Goal: Navigation & Orientation: Understand site structure

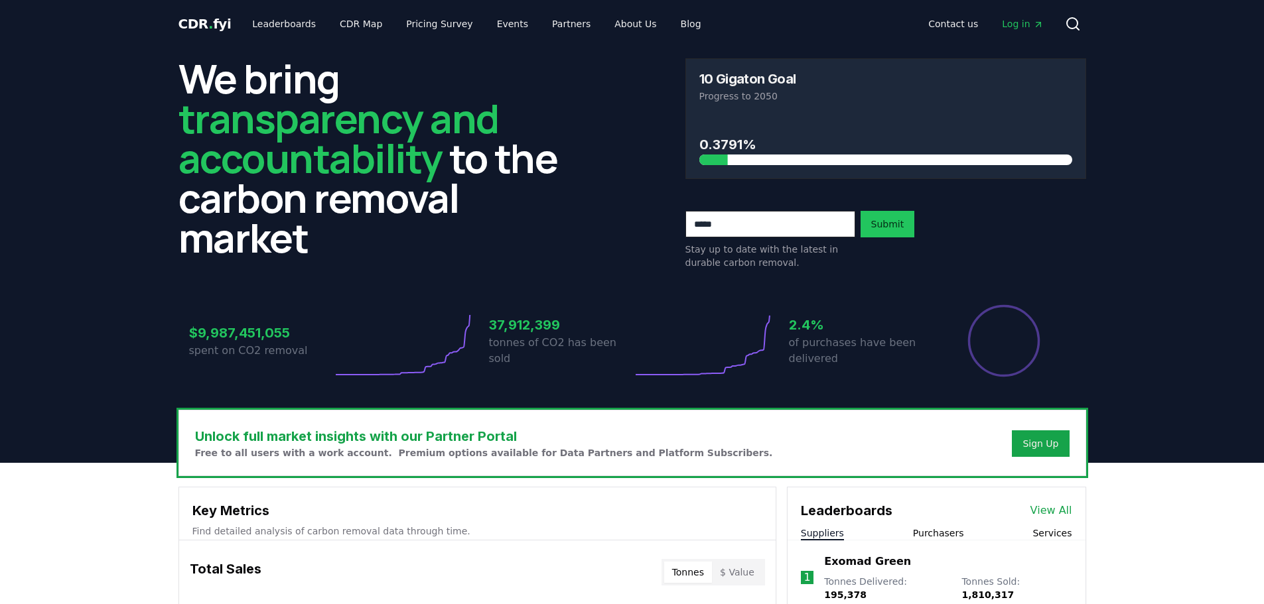
click at [275, 28] on link "Leaderboards" at bounding box center [283, 24] width 85 height 24
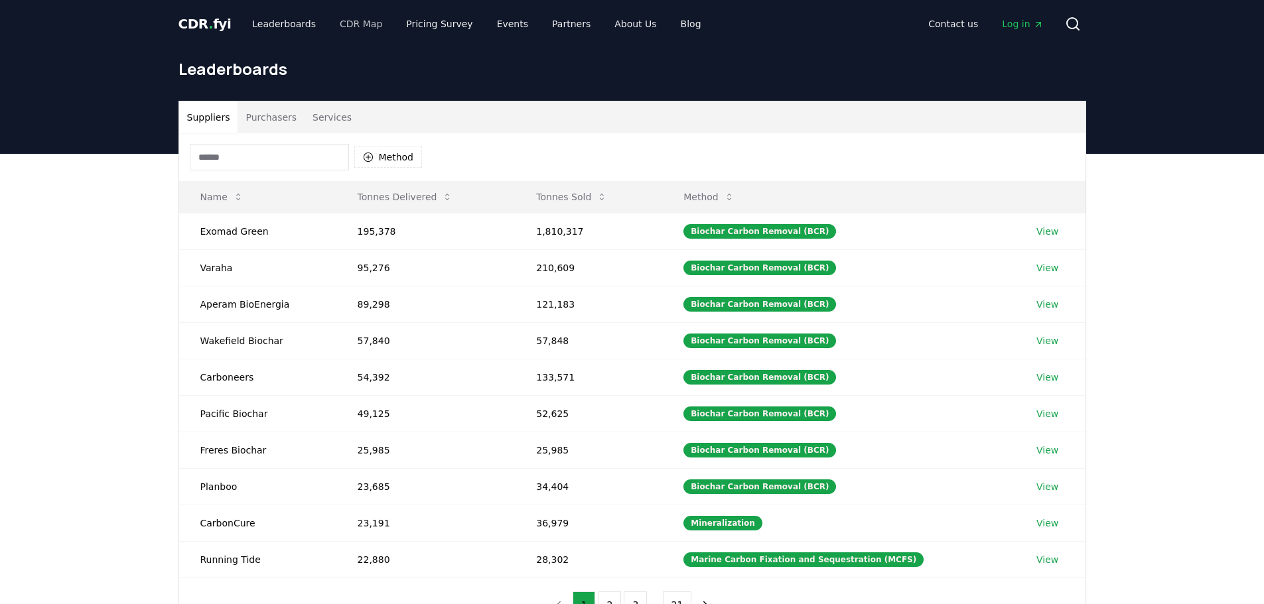
click at [335, 37] on div "CDR . fyi Leaderboards CDR Map Pricing Survey Events Partners About Us Blog Con…" at bounding box center [632, 24] width 908 height 48
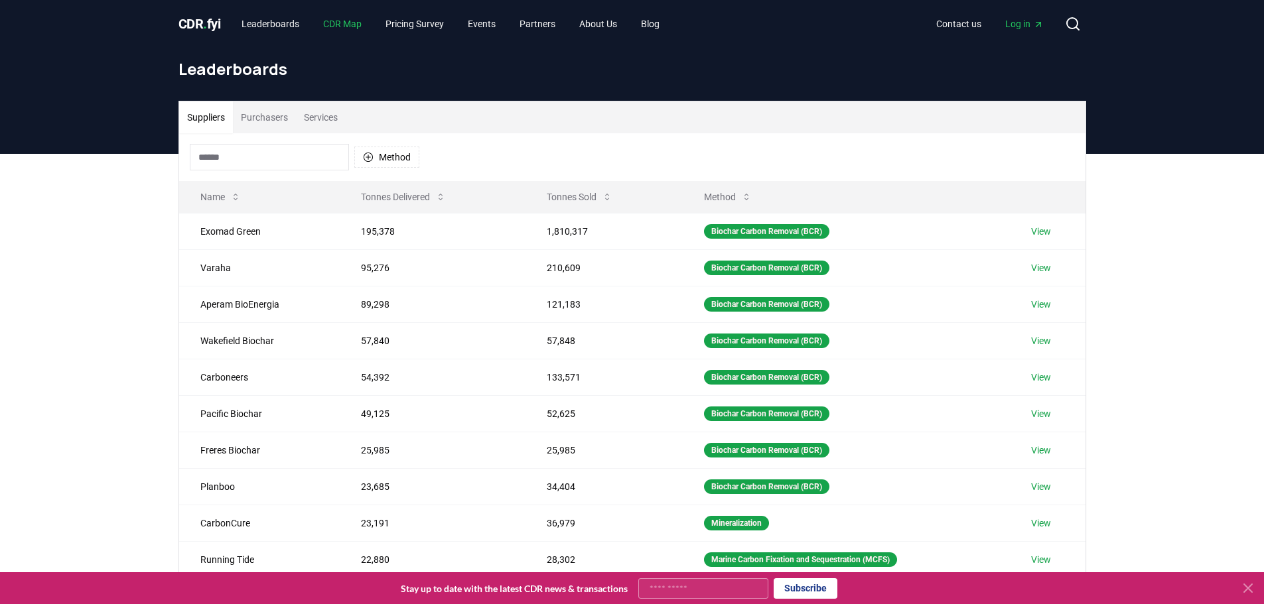
click at [356, 26] on link "CDR Map" at bounding box center [342, 24] width 60 height 24
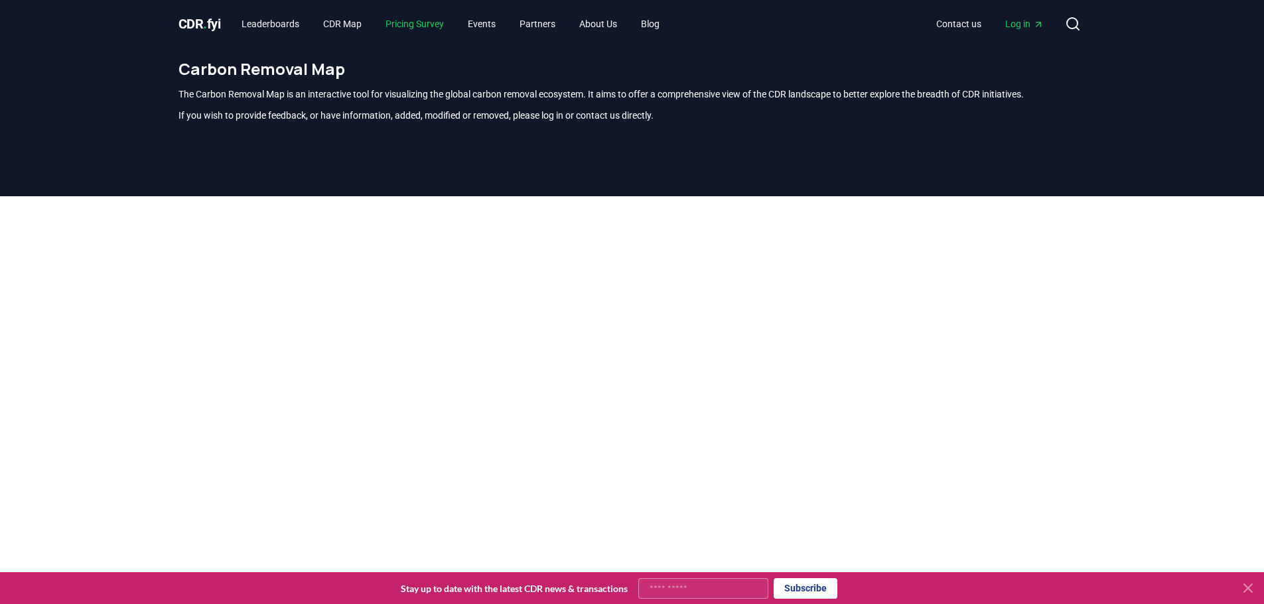
click at [421, 25] on link "Pricing Survey" at bounding box center [415, 24] width 80 height 24
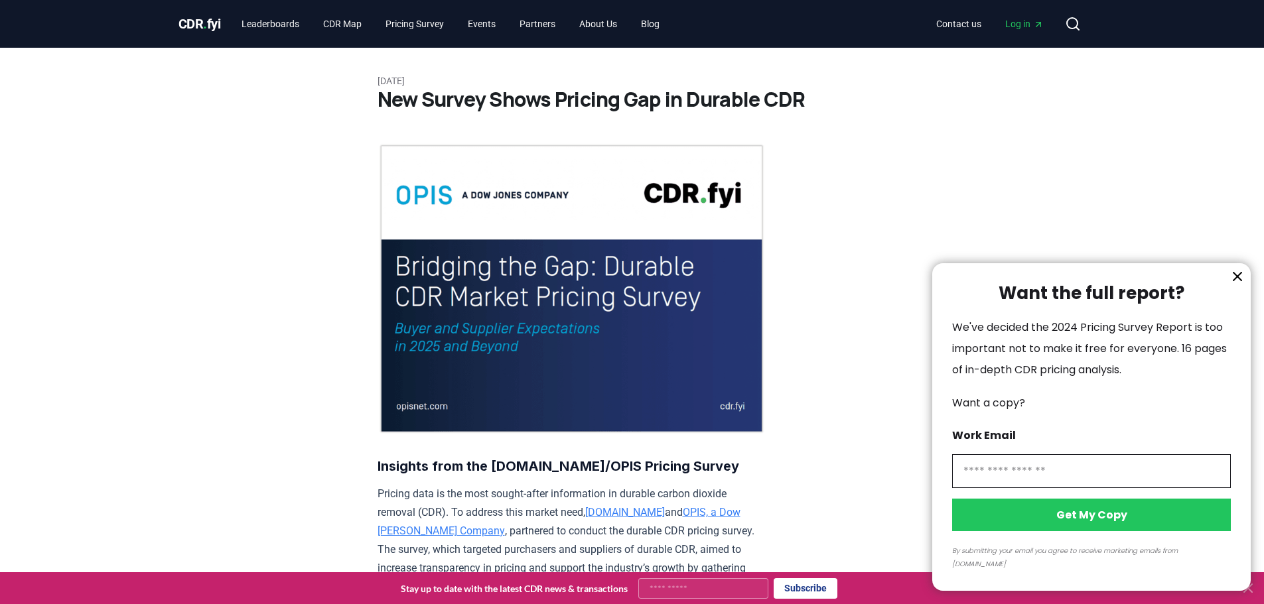
drag, startPoint x: 304, startPoint y: 198, endPoint x: 342, endPoint y: 178, distance: 43.3
click at [490, 23] on div at bounding box center [632, 302] width 1264 height 604
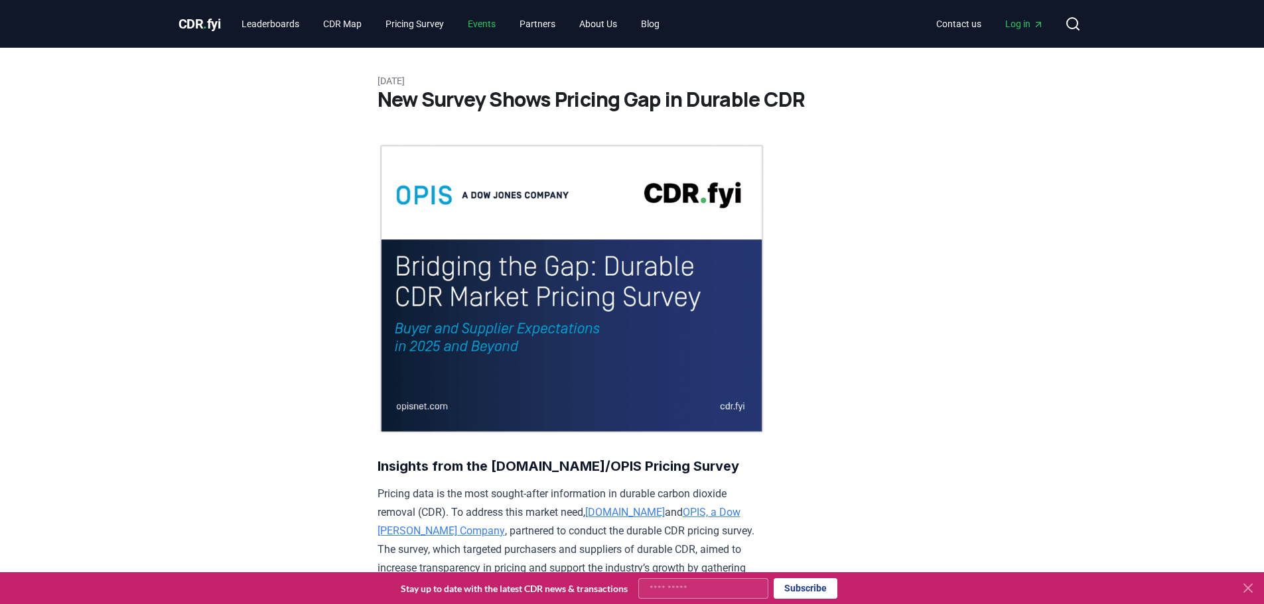
click at [496, 25] on link "Events" at bounding box center [481, 24] width 49 height 24
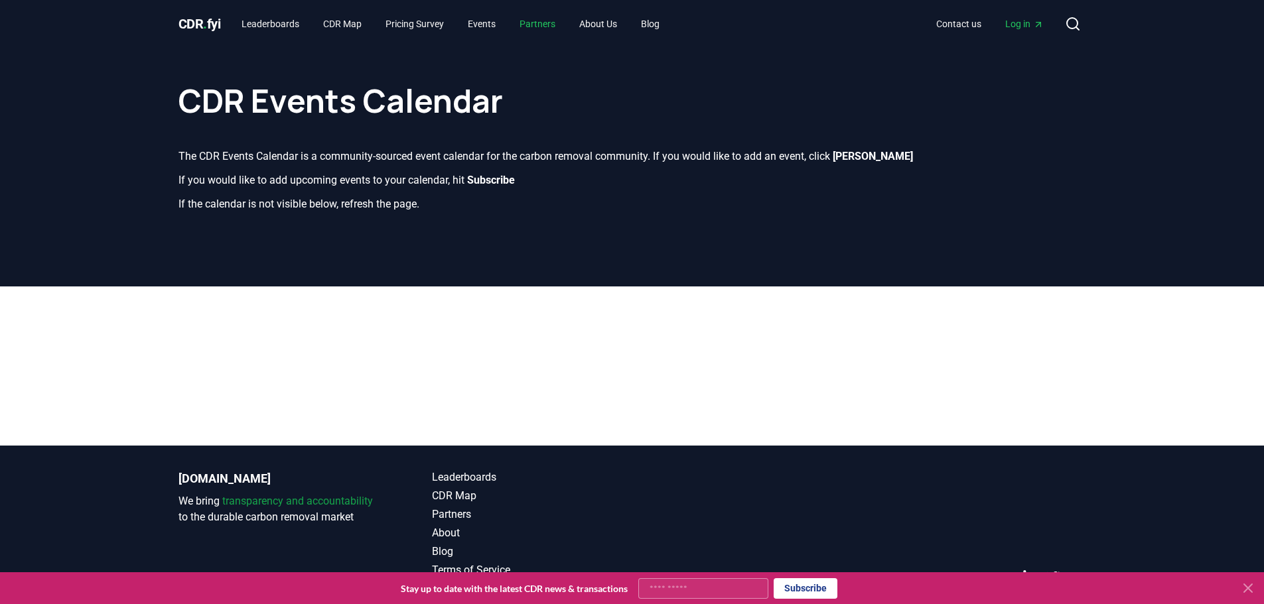
click at [551, 24] on link "Partners" at bounding box center [537, 24] width 57 height 24
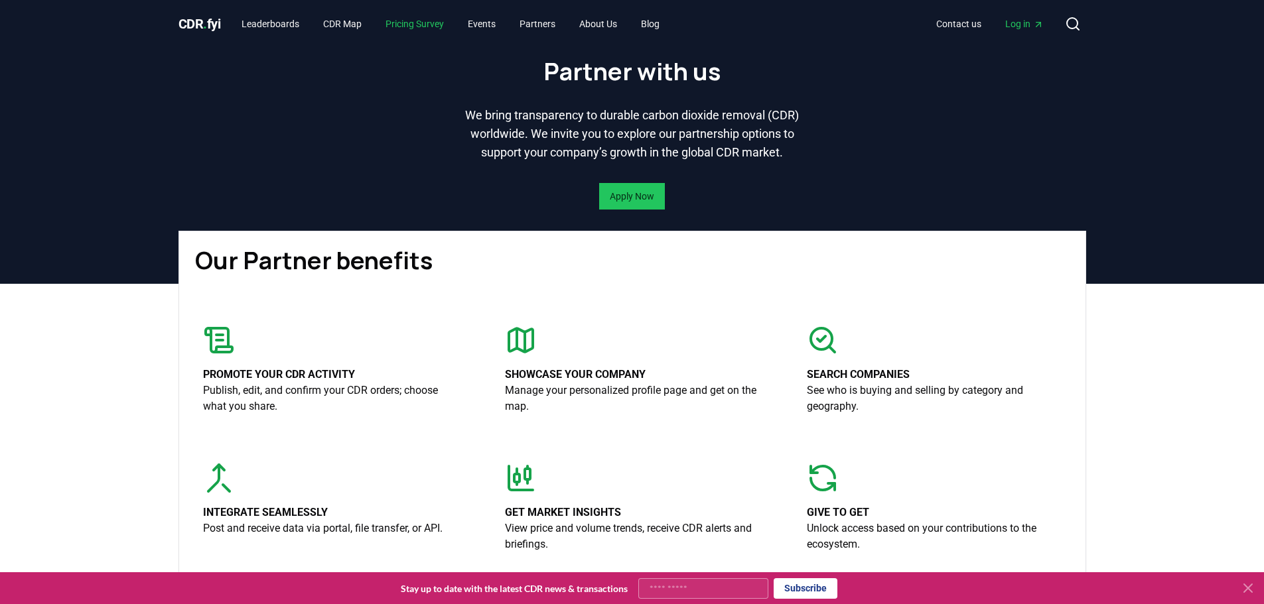
click at [422, 29] on link "Pricing Survey" at bounding box center [415, 24] width 80 height 24
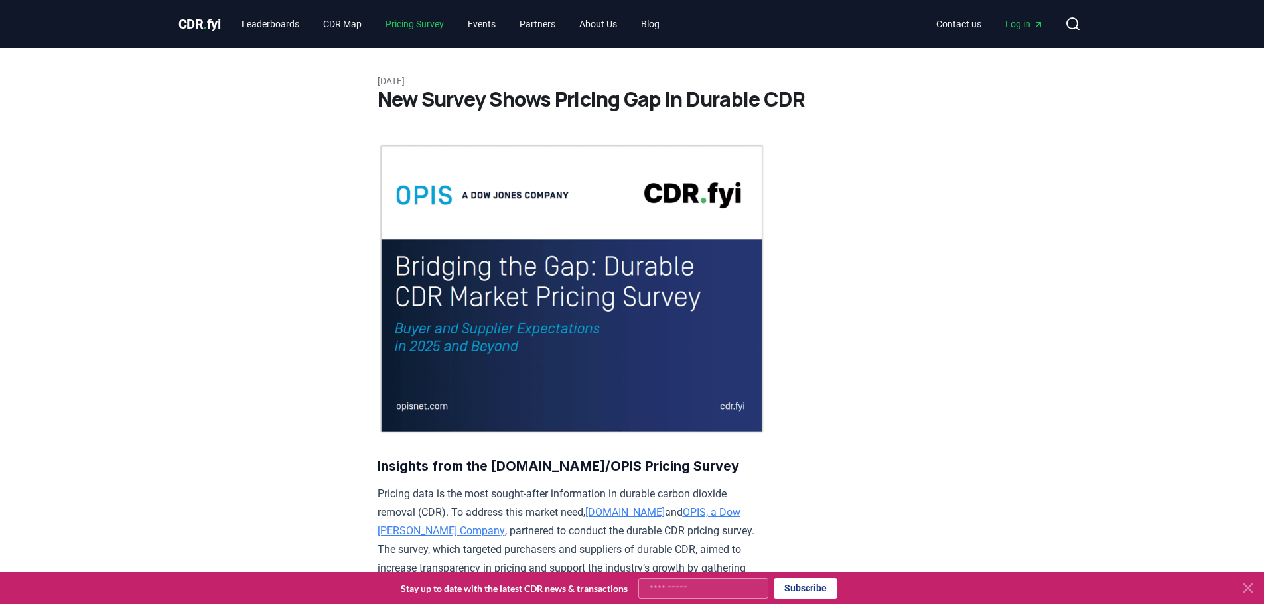
click at [422, 29] on link "Pricing Survey" at bounding box center [415, 24] width 80 height 24
click at [350, 31] on link "CDR Map" at bounding box center [342, 24] width 60 height 24
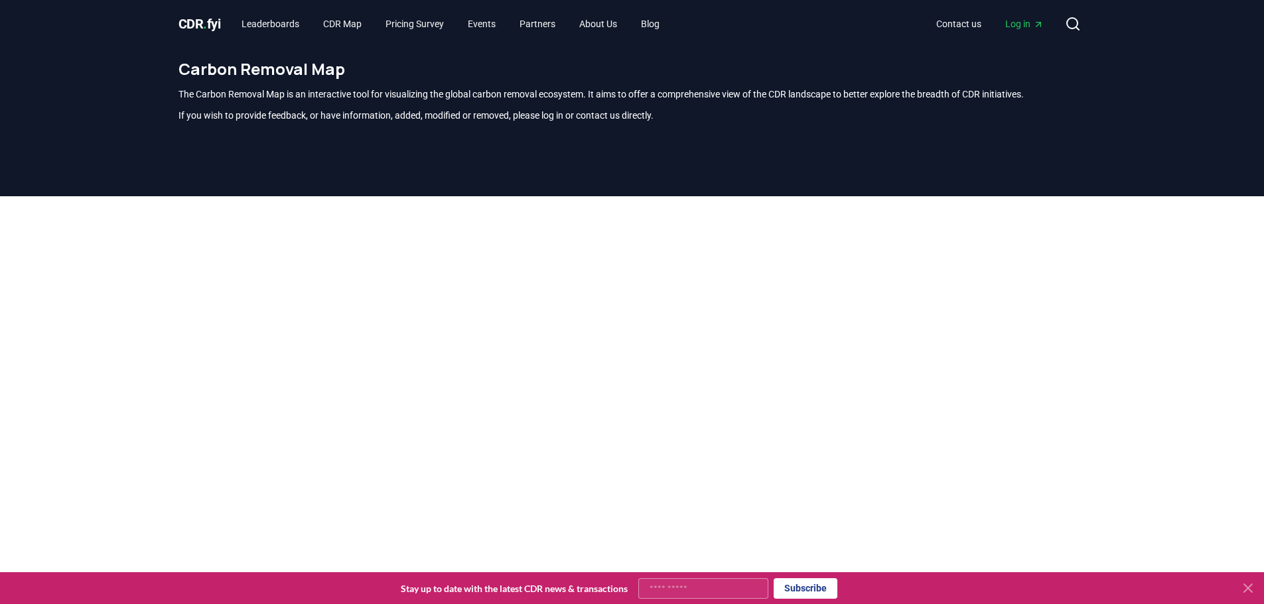
scroll to position [390, 0]
